Goal: Information Seeking & Learning: Learn about a topic

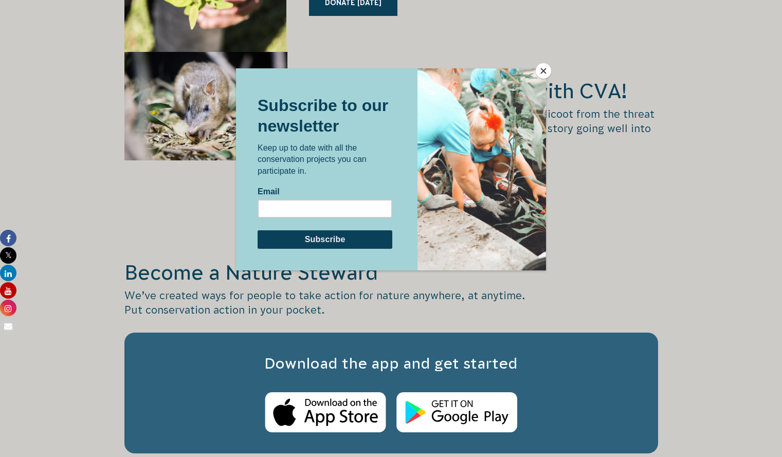
scroll to position [1649, 0]
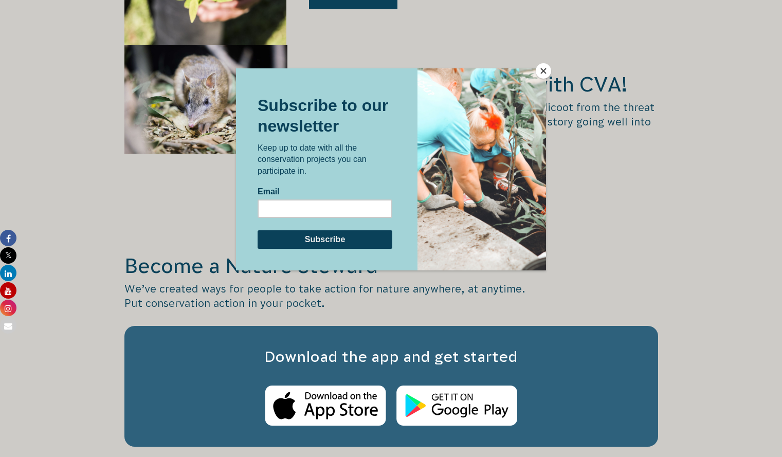
click at [538, 71] on button "Close" at bounding box center [542, 70] width 15 height 15
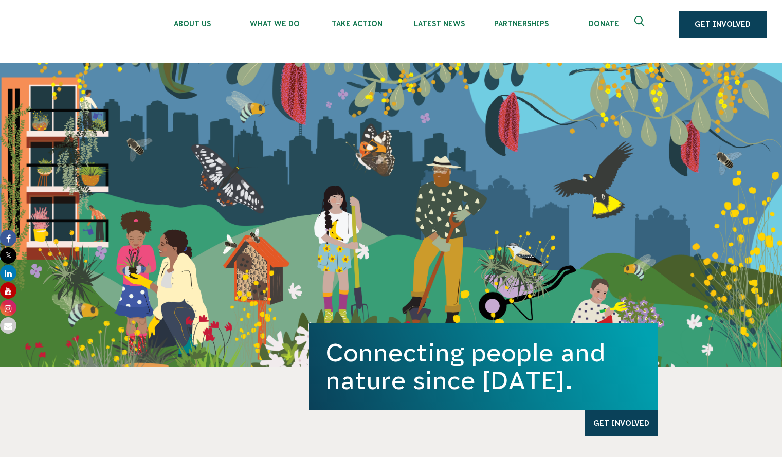
scroll to position [14, 0]
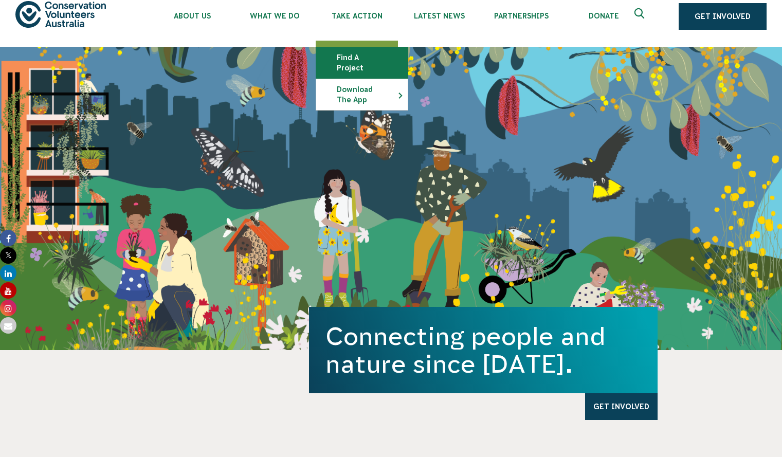
click at [376, 60] on link "Find a project" at bounding box center [361, 62] width 91 height 31
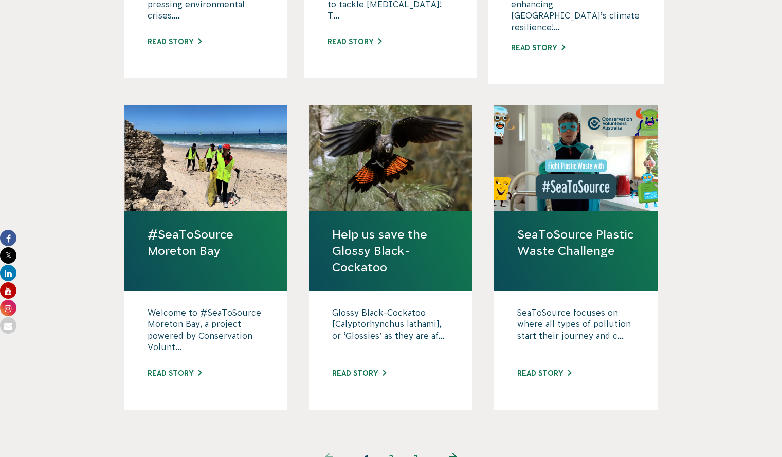
scroll to position [903, 0]
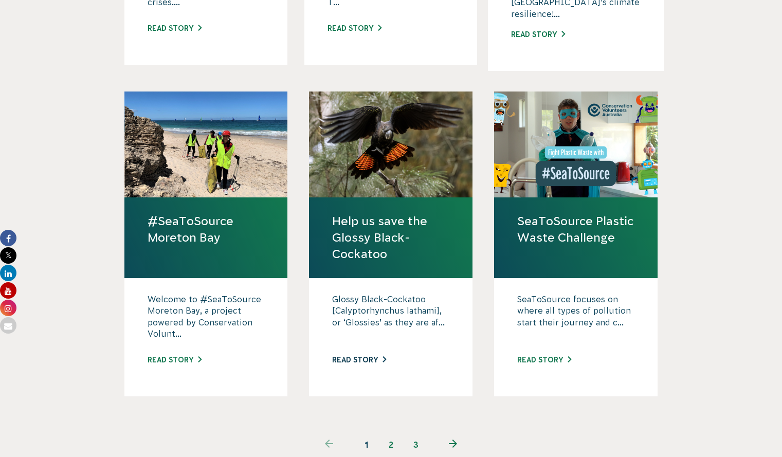
click at [366, 356] on link "Read story" at bounding box center [359, 360] width 54 height 8
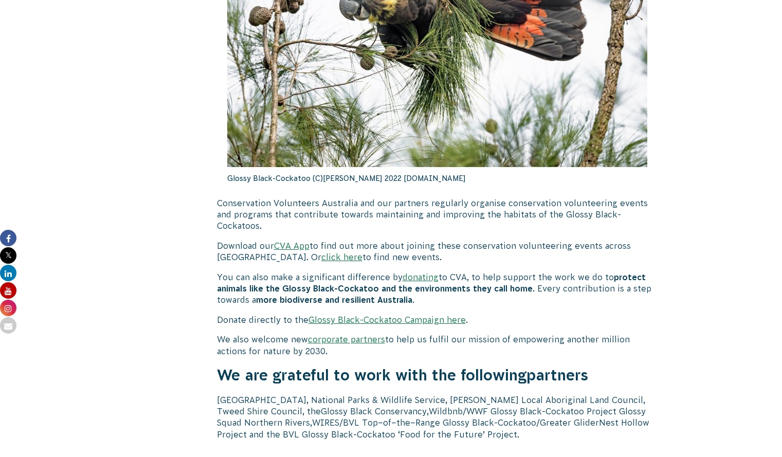
scroll to position [3045, 0]
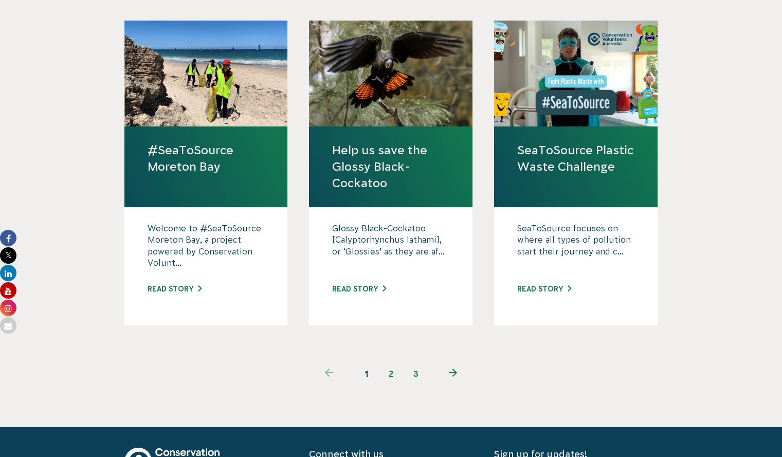
scroll to position [983, 0]
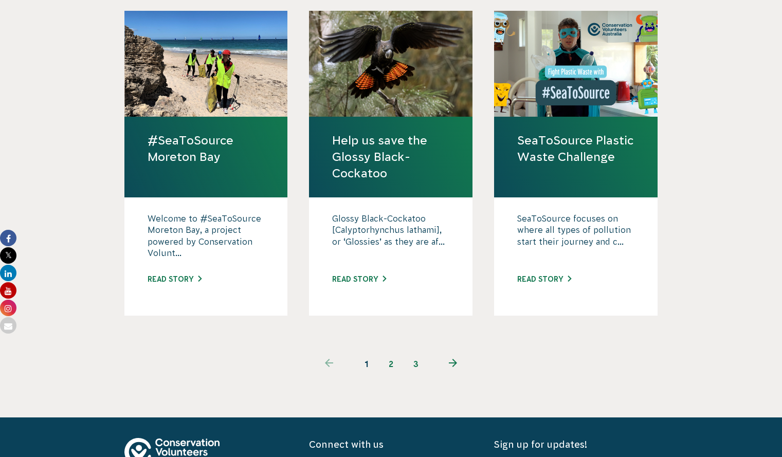
click at [388, 351] on link "2" at bounding box center [391, 363] width 25 height 25
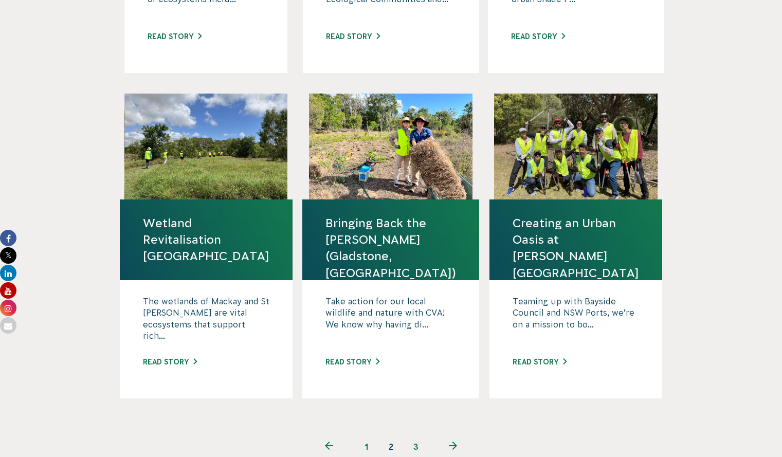
scroll to position [898, 0]
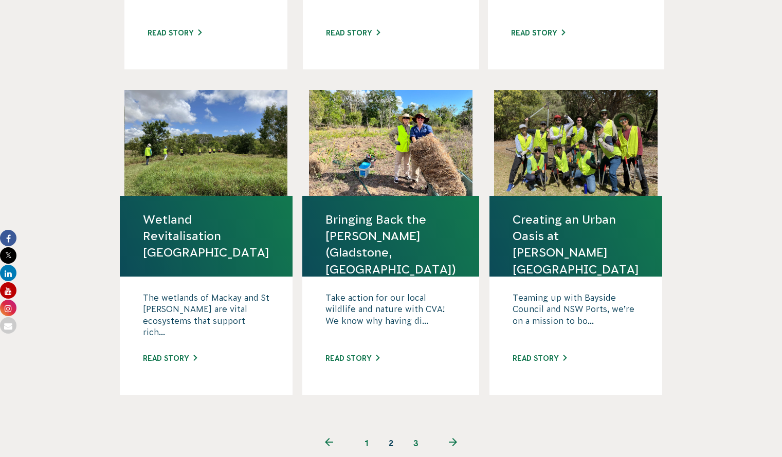
click at [419, 431] on link "3" at bounding box center [415, 443] width 25 height 25
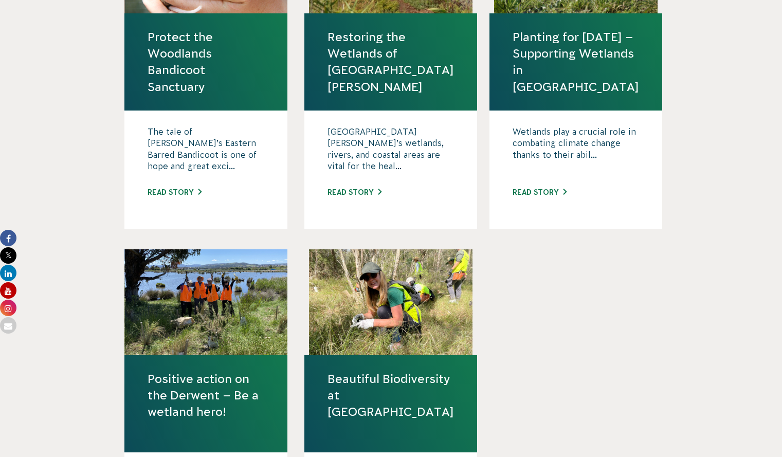
scroll to position [432, 0]
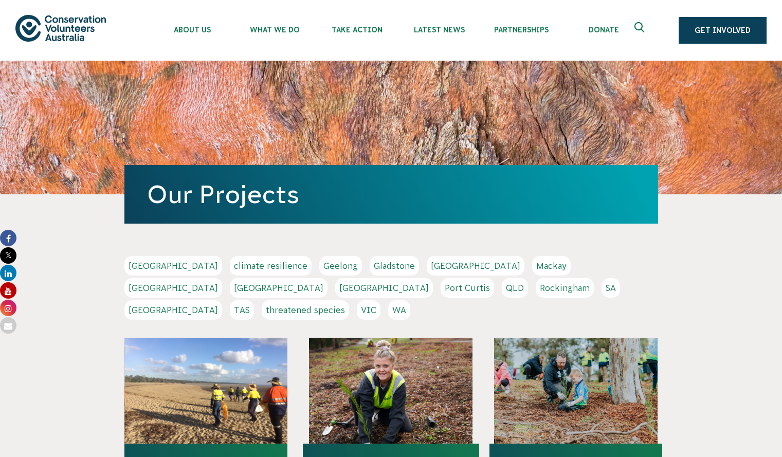
scroll to position [983, 0]
